Goal: Task Accomplishment & Management: Use online tool/utility

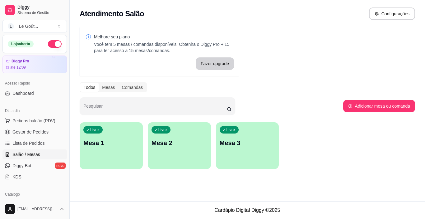
click at [121, 141] on p "Mesa 1" at bounding box center [111, 142] width 56 height 9
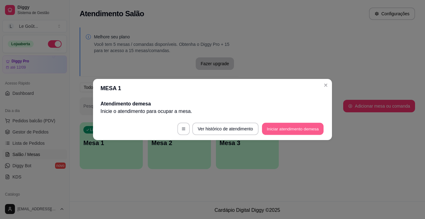
click at [275, 129] on button "Iniciar atendimento de mesa" at bounding box center [293, 129] width 62 height 12
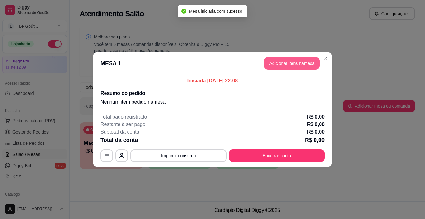
click at [281, 60] on button "Adicionar itens na mesa" at bounding box center [291, 63] width 55 height 12
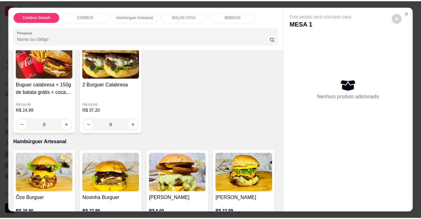
scroll to position [280, 0]
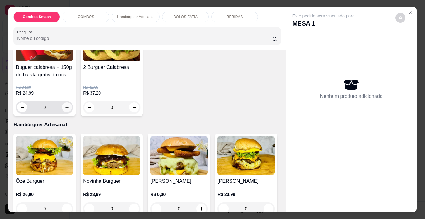
click at [69, 110] on icon "increase-product-quantity" at bounding box center [67, 107] width 5 height 5
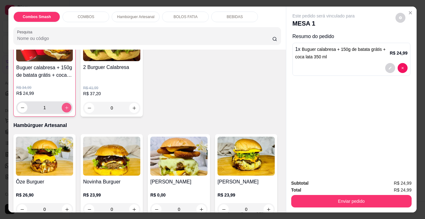
click at [69, 110] on icon "increase-product-quantity" at bounding box center [66, 107] width 5 height 5
type input "2"
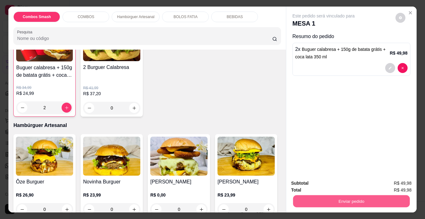
click at [315, 199] on button "Enviar pedido" at bounding box center [351, 201] width 117 height 12
click at [352, 183] on button "Não registrar e enviar pedido" at bounding box center [331, 183] width 65 height 12
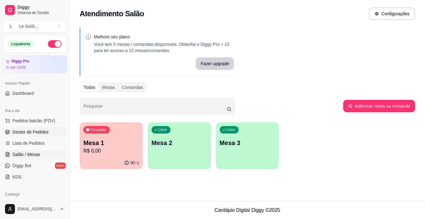
click at [34, 131] on span "Gestor de Pedidos" at bounding box center [30, 132] width 36 height 6
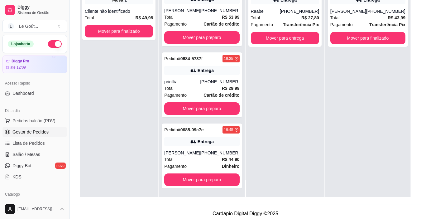
scroll to position [95, 0]
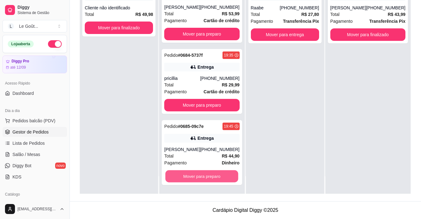
click at [208, 178] on button "Mover para preparo" at bounding box center [201, 176] width 73 height 12
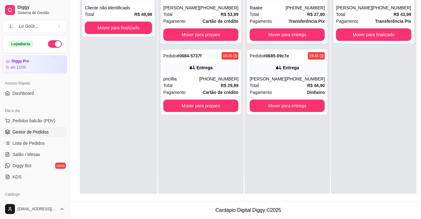
scroll to position [0, 0]
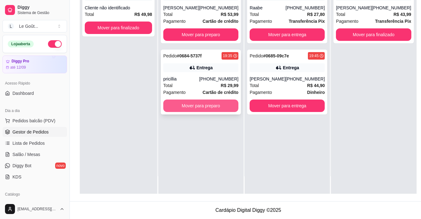
click at [210, 101] on button "Mover para preparo" at bounding box center [200, 105] width 75 height 12
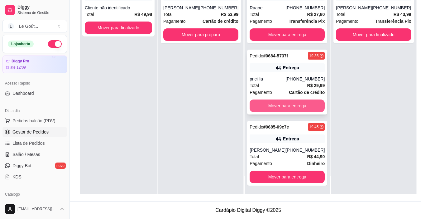
click at [271, 105] on button "Mover para entrega" at bounding box center [286, 105] width 75 height 12
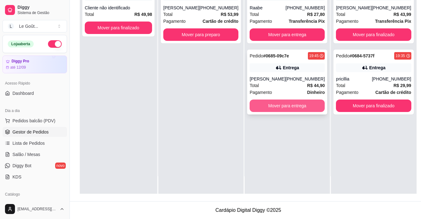
click at [290, 102] on button "Mover para entrega" at bounding box center [286, 105] width 75 height 12
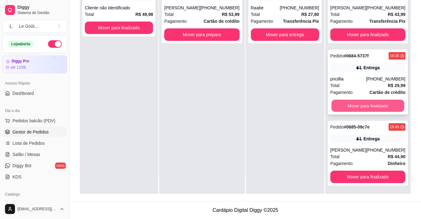
click at [362, 105] on button "Mover para finalizado" at bounding box center [367, 106] width 73 height 12
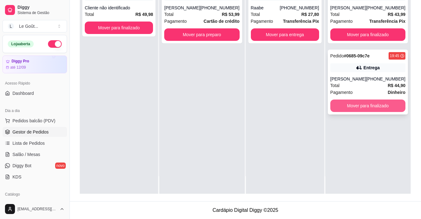
click at [361, 104] on button "Mover para finalizado" at bounding box center [367, 105] width 75 height 12
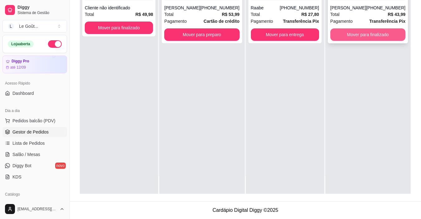
click at [348, 36] on button "Mover para finalizado" at bounding box center [367, 34] width 75 height 12
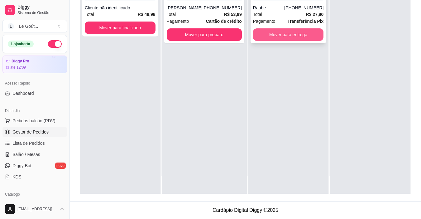
click at [289, 37] on button "Mover para entrega" at bounding box center [288, 34] width 71 height 12
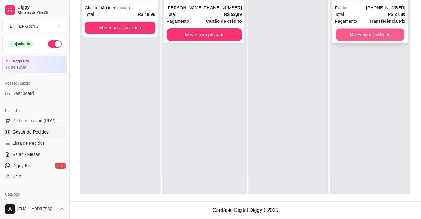
click at [357, 39] on button "Mover para finalizado" at bounding box center [370, 35] width 69 height 12
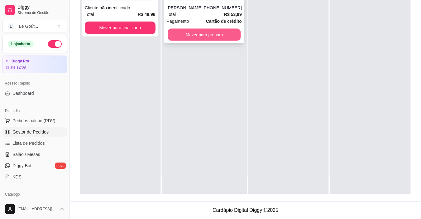
click at [193, 36] on button "Mover para preparo" at bounding box center [204, 35] width 73 height 12
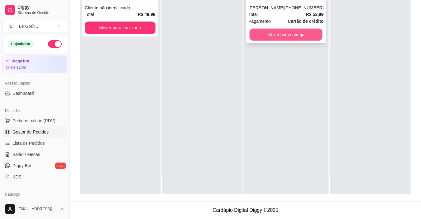
click at [291, 38] on button "Mover para entrega" at bounding box center [285, 35] width 73 height 12
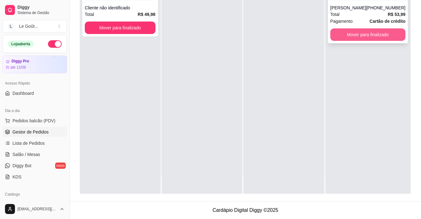
click at [351, 39] on button "Mover para finalizado" at bounding box center [367, 34] width 75 height 12
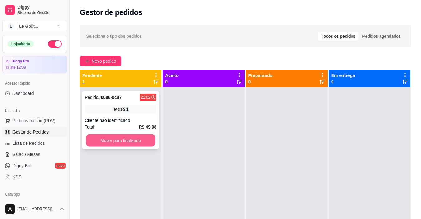
click at [135, 141] on button "Mover para finalizado" at bounding box center [120, 140] width 69 height 12
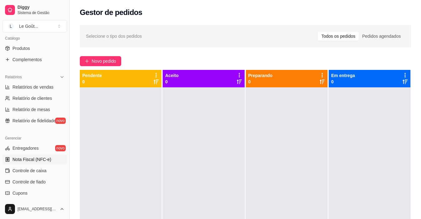
scroll to position [187, 0]
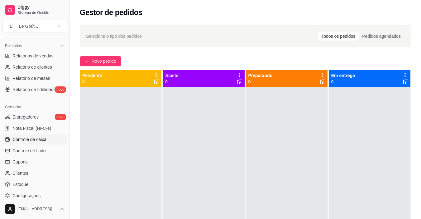
click at [31, 139] on span "Controle de caixa" at bounding box center [29, 139] width 34 height 6
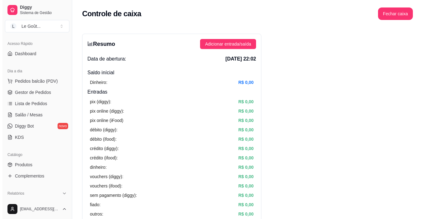
scroll to position [62, 0]
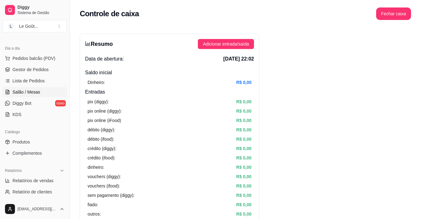
click at [31, 92] on span "Salão / Mesas" at bounding box center [26, 92] width 28 height 6
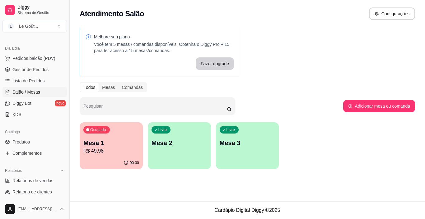
click at [112, 153] on p "R$ 49,98" at bounding box center [111, 150] width 56 height 7
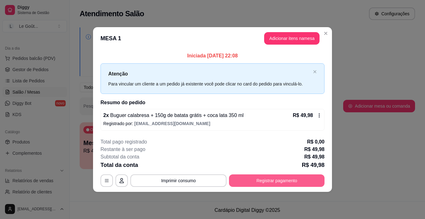
click at [260, 182] on button "Registrar pagamento" at bounding box center [277, 180] width 96 height 12
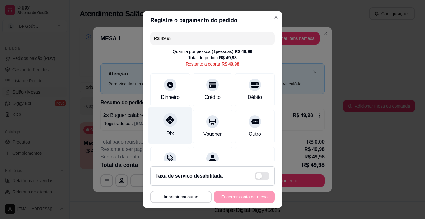
click at [171, 133] on div "Pix" at bounding box center [171, 125] width 44 height 36
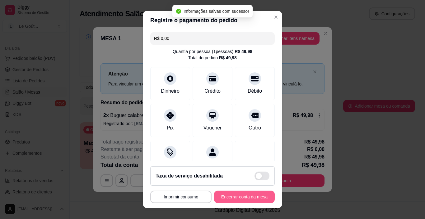
type input "R$ 0,00"
click at [245, 198] on button "Encerrar conta da mesa" at bounding box center [244, 197] width 59 height 12
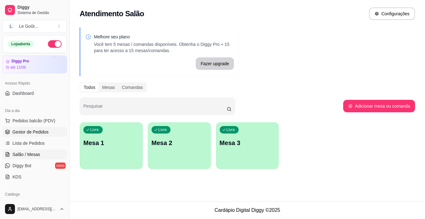
click at [36, 129] on span "Gestor de Pedidos" at bounding box center [30, 132] width 36 height 6
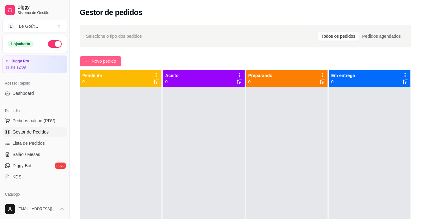
click at [92, 58] on span "Novo pedido" at bounding box center [104, 61] width 25 height 7
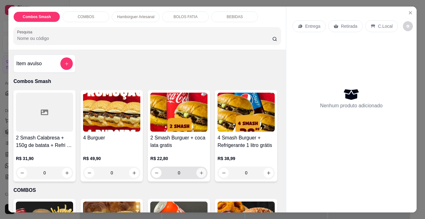
click at [199, 170] on icon "increase-product-quantity" at bounding box center [201, 172] width 5 height 5
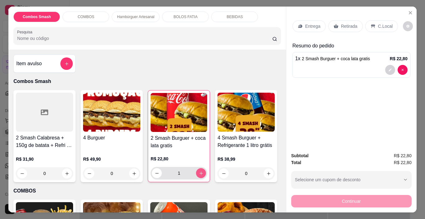
type input "1"
click at [302, 28] on div "Entrega" at bounding box center [309, 26] width 33 height 12
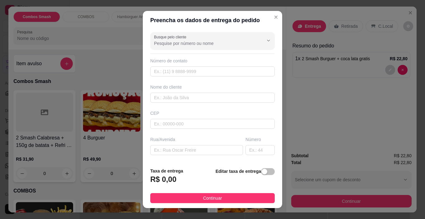
click at [179, 64] on div "Número de contato" at bounding box center [212, 61] width 125 height 6
drag, startPoint x: 176, startPoint y: 63, endPoint x: 175, endPoint y: 70, distance: 7.6
click at [175, 70] on div "Número de contato" at bounding box center [212, 67] width 125 height 19
click at [175, 71] on input "text" at bounding box center [212, 71] width 125 height 10
type input "[PHONE_NUMBER]"
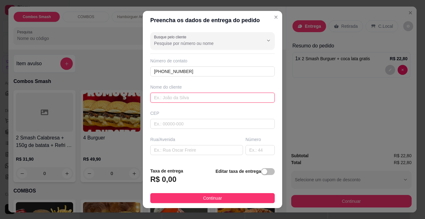
click at [162, 99] on input "text" at bounding box center [212, 97] width 125 height 10
type input "viih"
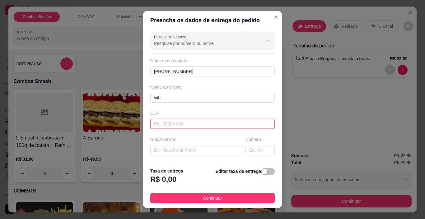
click at [162, 127] on input "text" at bounding box center [212, 124] width 125 height 10
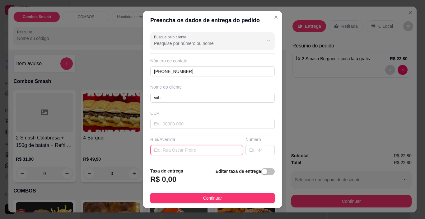
click at [150, 147] on input "text" at bounding box center [196, 150] width 93 height 10
type input "R"
type input "A"
click at [246, 149] on input "text" at bounding box center [260, 150] width 29 height 10
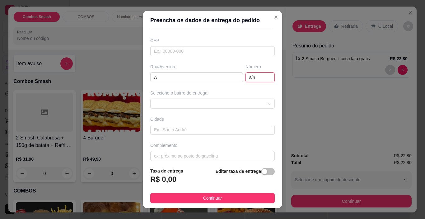
scroll to position [77, 0]
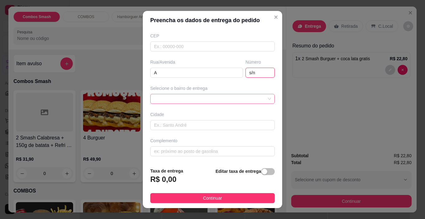
click at [180, 102] on div at bounding box center [212, 99] width 125 height 10
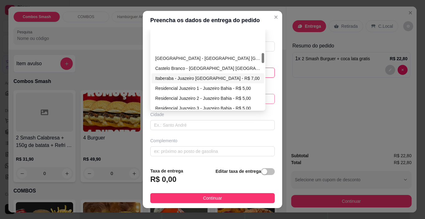
scroll to position [187, 0]
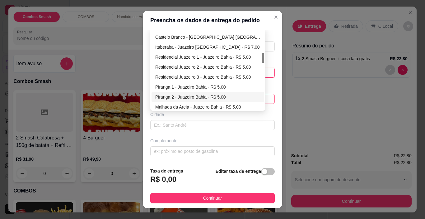
type input "s/n"
click at [179, 97] on div "Piranga 2 - Juazeiro Bahia - R$ 5,00" at bounding box center [207, 96] width 105 height 7
type input "Juazeiro Bahia"
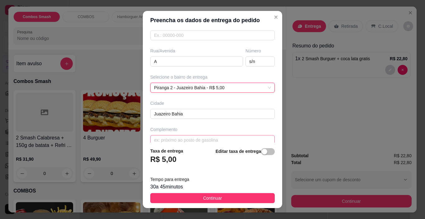
scroll to position [97, 0]
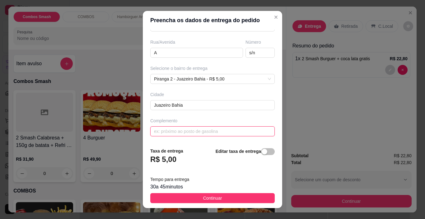
click at [172, 129] on input "text" at bounding box center [212, 131] width 125 height 10
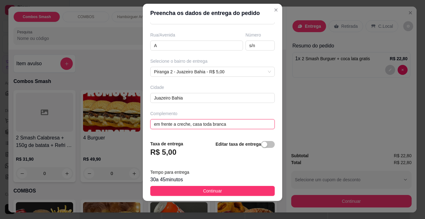
scroll to position [9, 0]
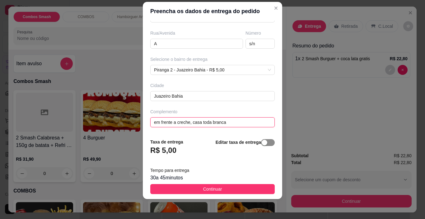
type input "em frente a creche, casa toda branca"
click at [262, 144] on div "button" at bounding box center [265, 143] width 6 height 6
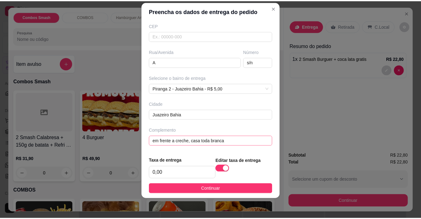
scroll to position [78, 0]
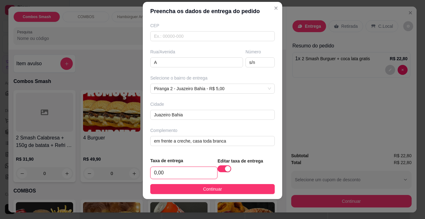
click at [167, 172] on input "0,00" at bounding box center [184, 173] width 67 height 12
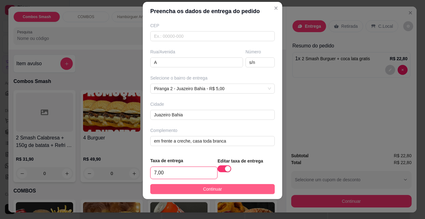
type input "7,00"
click at [204, 189] on span "Continuar" at bounding box center [212, 188] width 19 height 7
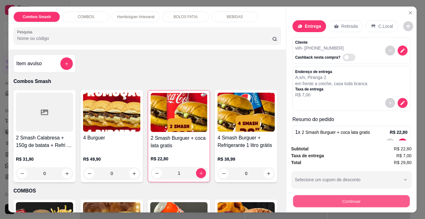
click at [348, 200] on button "Continuar" at bounding box center [351, 201] width 117 height 12
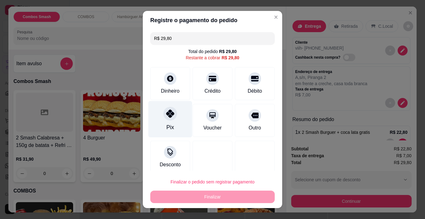
click at [166, 114] on icon at bounding box center [170, 113] width 8 height 8
type input "R$ 0,00"
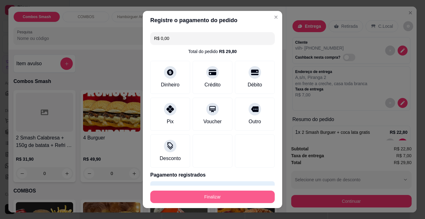
click at [200, 200] on button "Finalizar" at bounding box center [212, 196] width 125 height 12
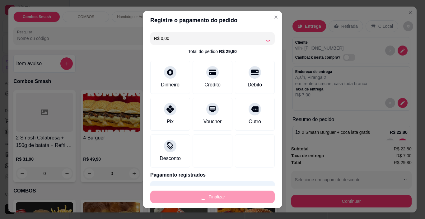
type input "0"
type input "-R$ 29,80"
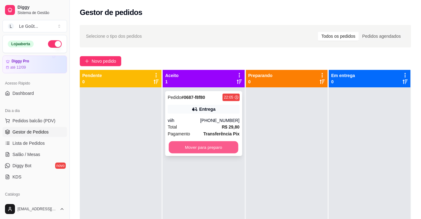
click at [207, 145] on button "Mover para preparo" at bounding box center [203, 147] width 69 height 12
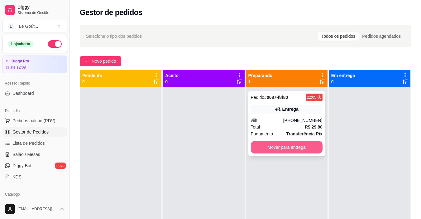
click at [268, 147] on button "Mover para entrega" at bounding box center [287, 147] width 72 height 12
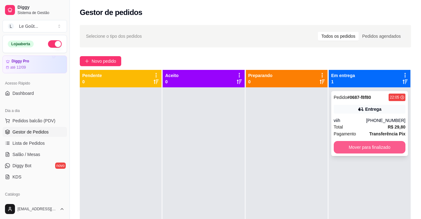
click at [371, 144] on button "Mover para finalizado" at bounding box center [370, 147] width 72 height 12
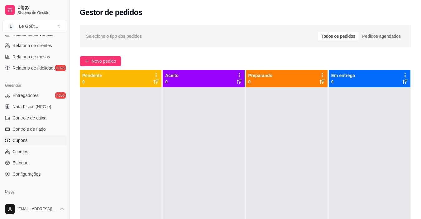
scroll to position [218, 0]
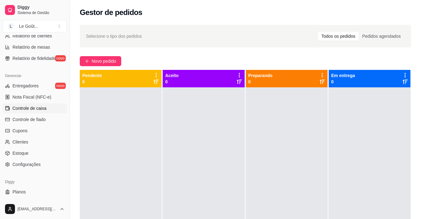
click at [35, 111] on span "Controle de caixa" at bounding box center [29, 108] width 34 height 6
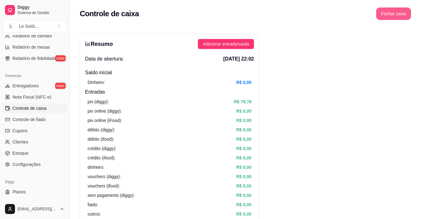
click at [393, 16] on button "Fechar caixa" at bounding box center [393, 13] width 35 height 12
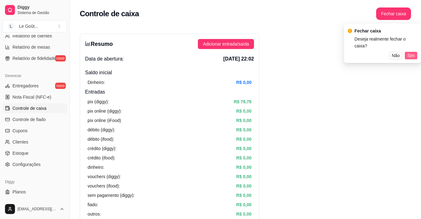
click at [413, 52] on span "Sim" at bounding box center [410, 55] width 7 height 7
